Goal: Book appointment/travel/reservation

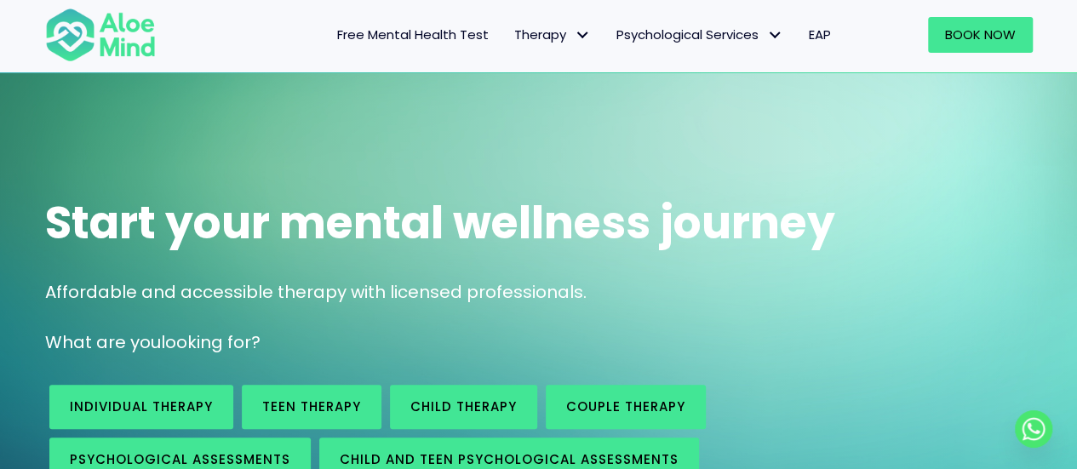
scroll to position [170, 0]
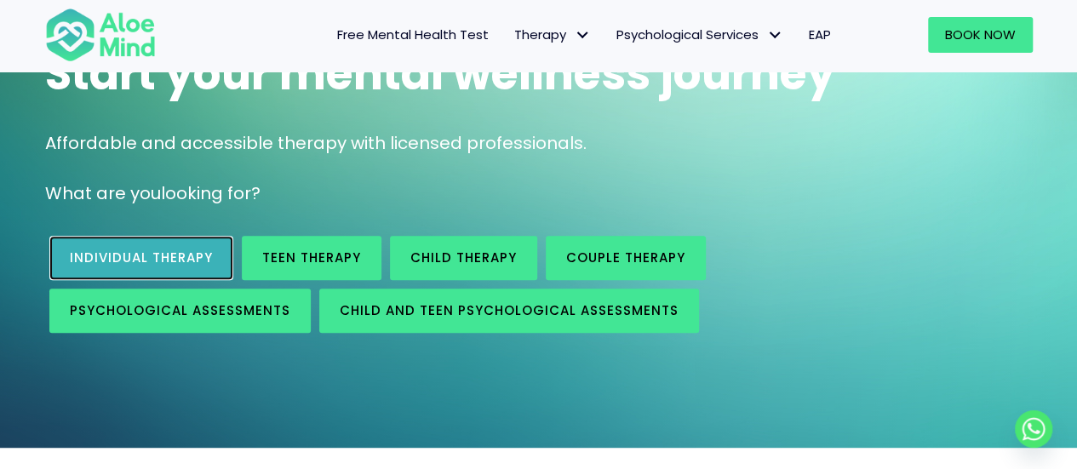
click at [148, 264] on span "Individual therapy" at bounding box center [141, 258] width 143 height 18
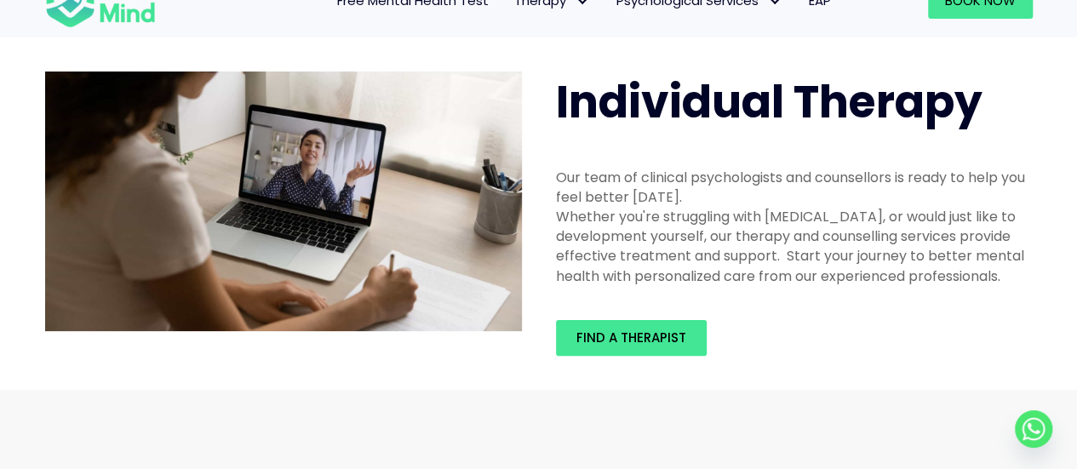
scroll to position [85, 0]
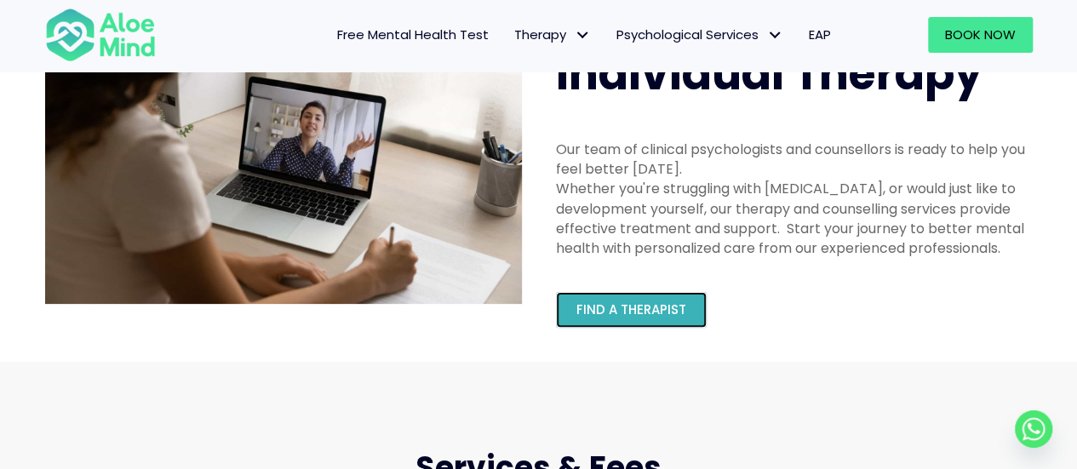
click at [627, 307] on span "Find a therapist" at bounding box center [631, 310] width 110 height 18
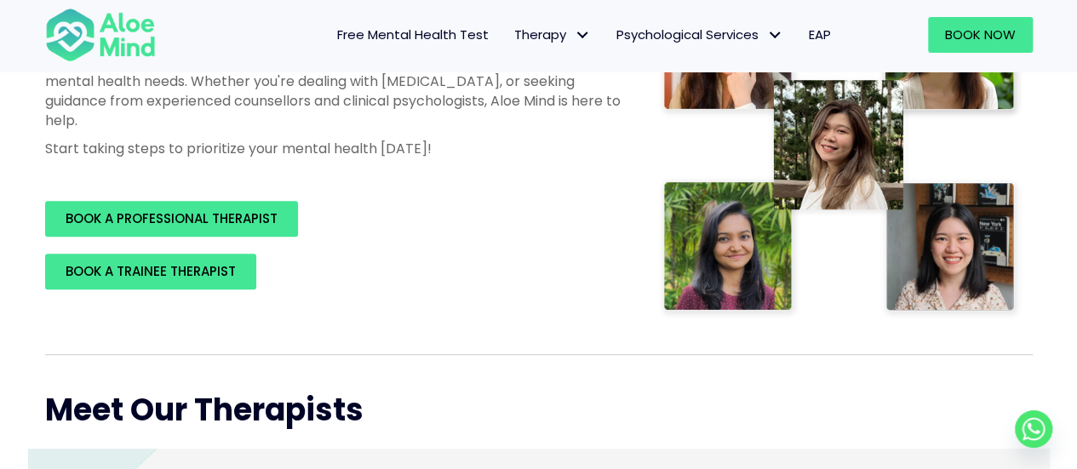
scroll to position [341, 0]
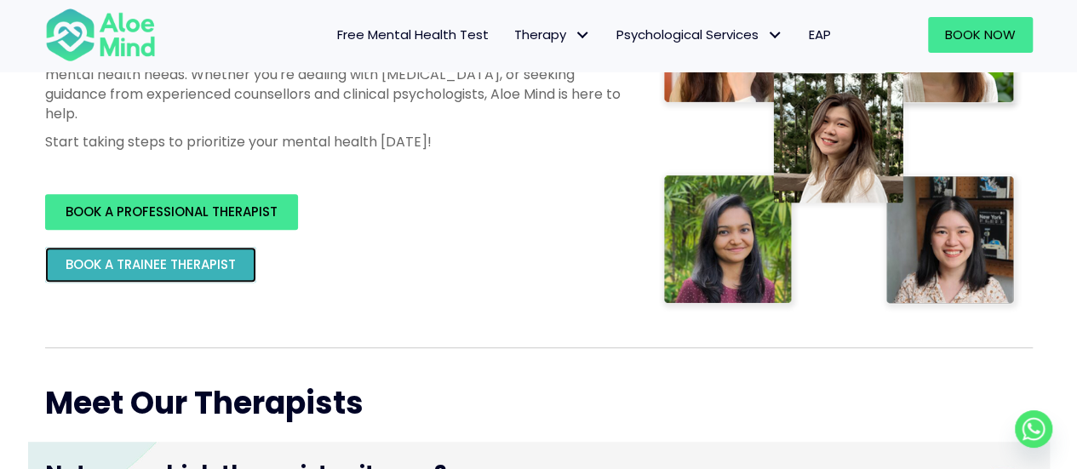
click at [155, 261] on span "BOOK A TRAINEE THERAPIST" at bounding box center [151, 264] width 170 height 18
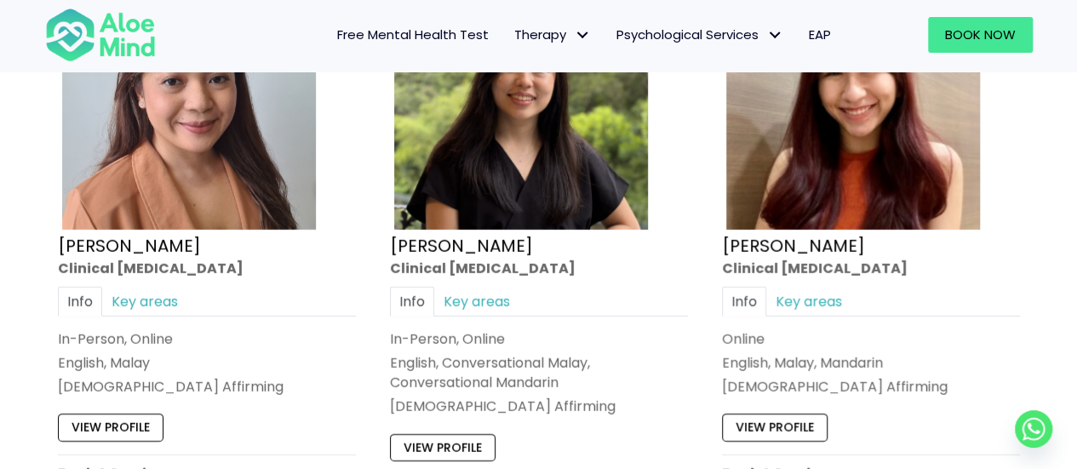
scroll to position [2392, 0]
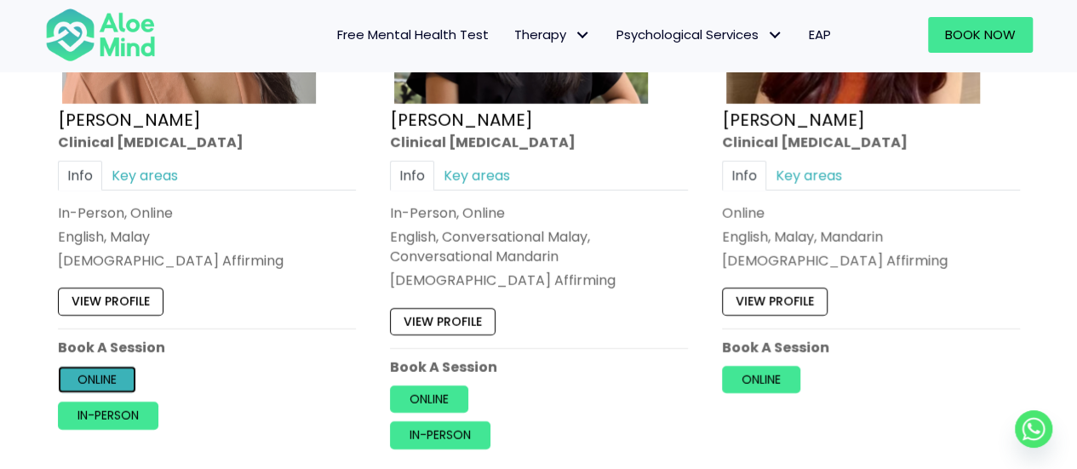
click at [112, 379] on link "Online" at bounding box center [97, 379] width 78 height 27
click at [112, 374] on link "Online" at bounding box center [97, 379] width 78 height 27
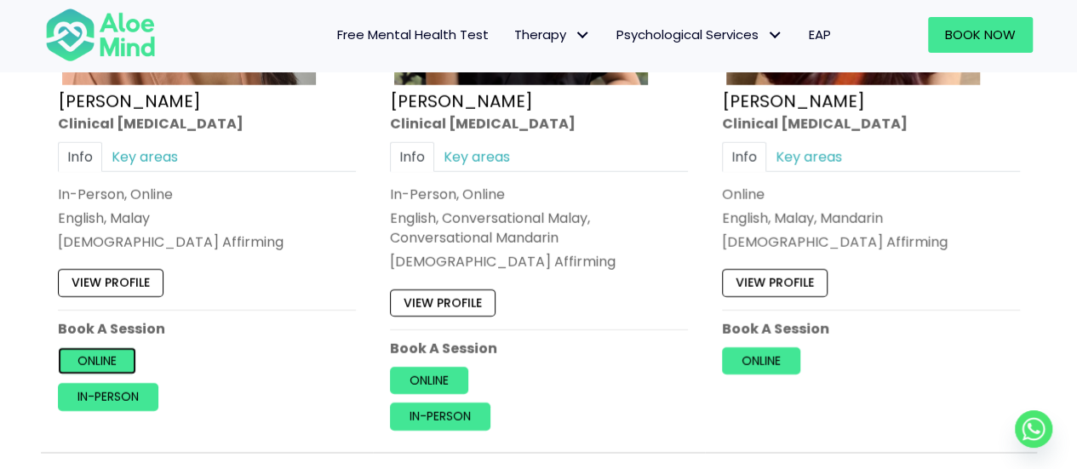
scroll to position [2563, 0]
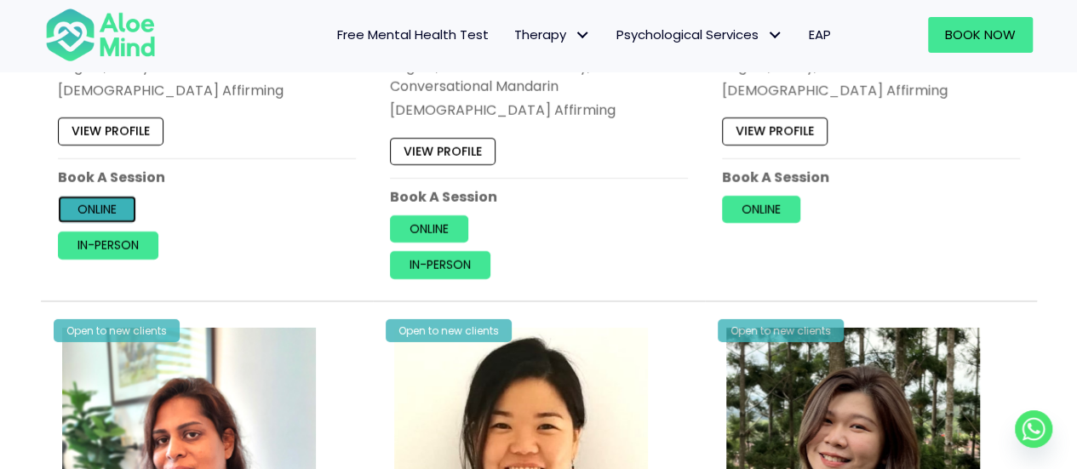
click at [93, 212] on link "Online" at bounding box center [97, 209] width 78 height 27
